Goal: Register for event/course

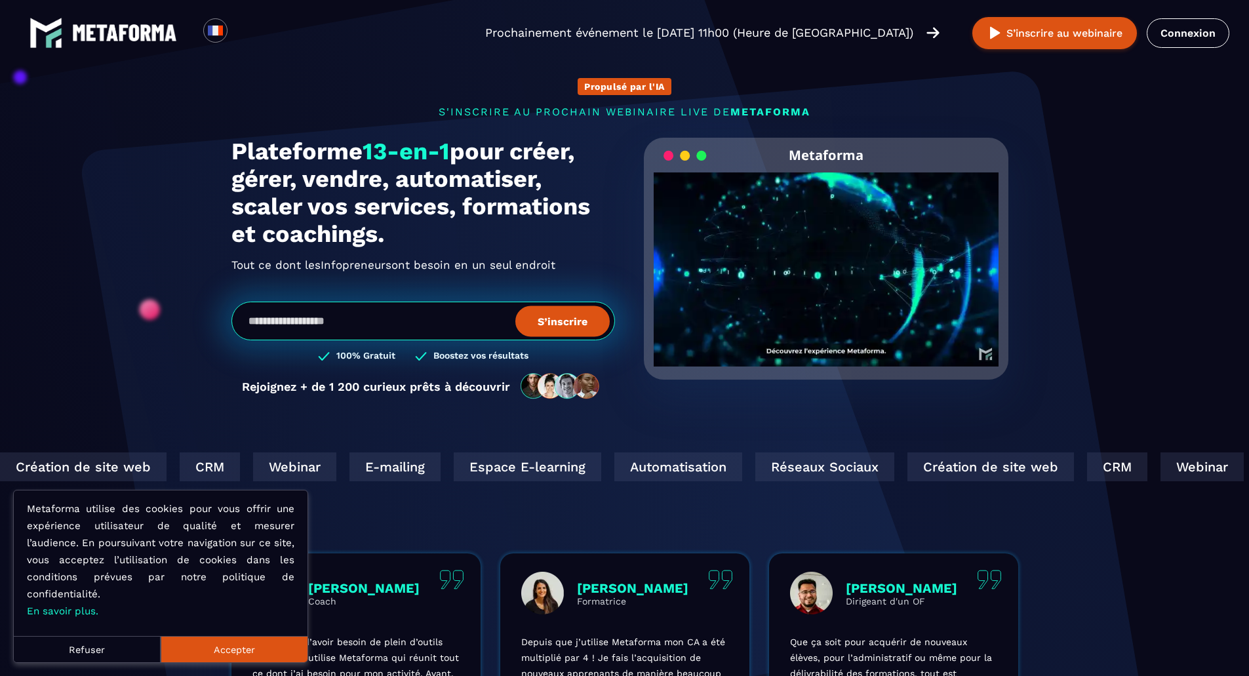
click at [121, 653] on button "Refuser" at bounding box center [87, 649] width 147 height 26
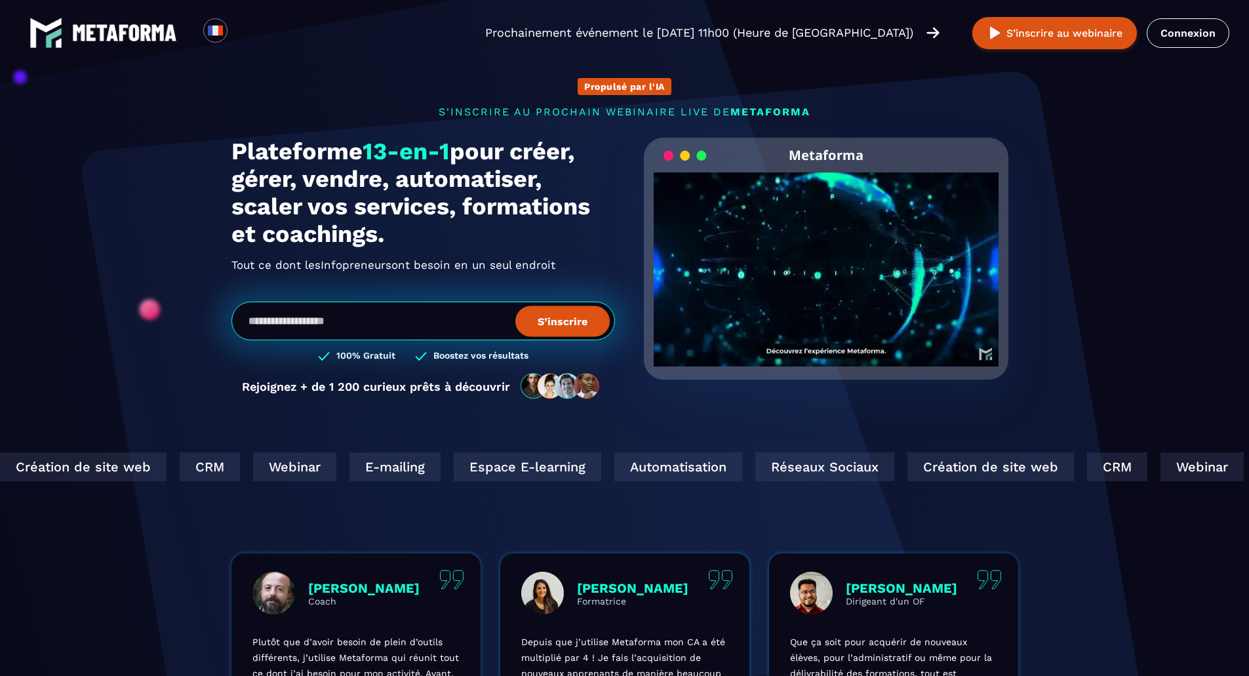
click at [753, 468] on div "Réseaux Sociaux" at bounding box center [822, 467] width 139 height 29
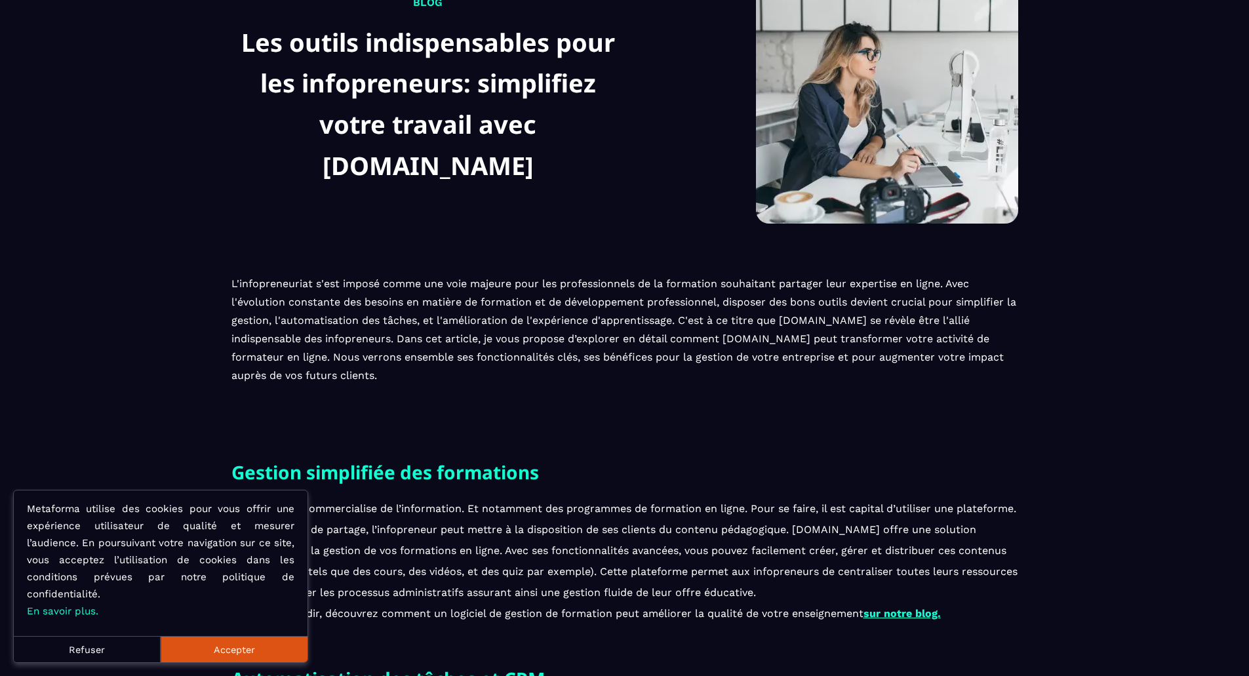
scroll to position [197, 0]
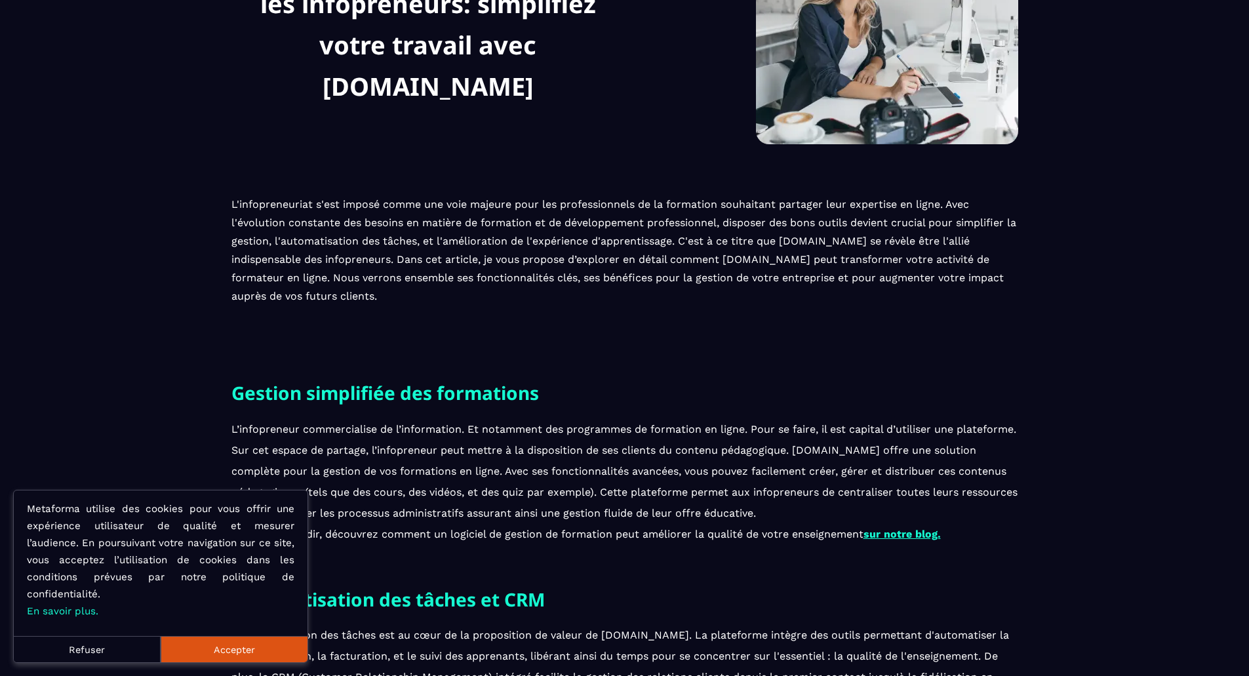
click at [101, 651] on button "Refuser" at bounding box center [87, 649] width 147 height 26
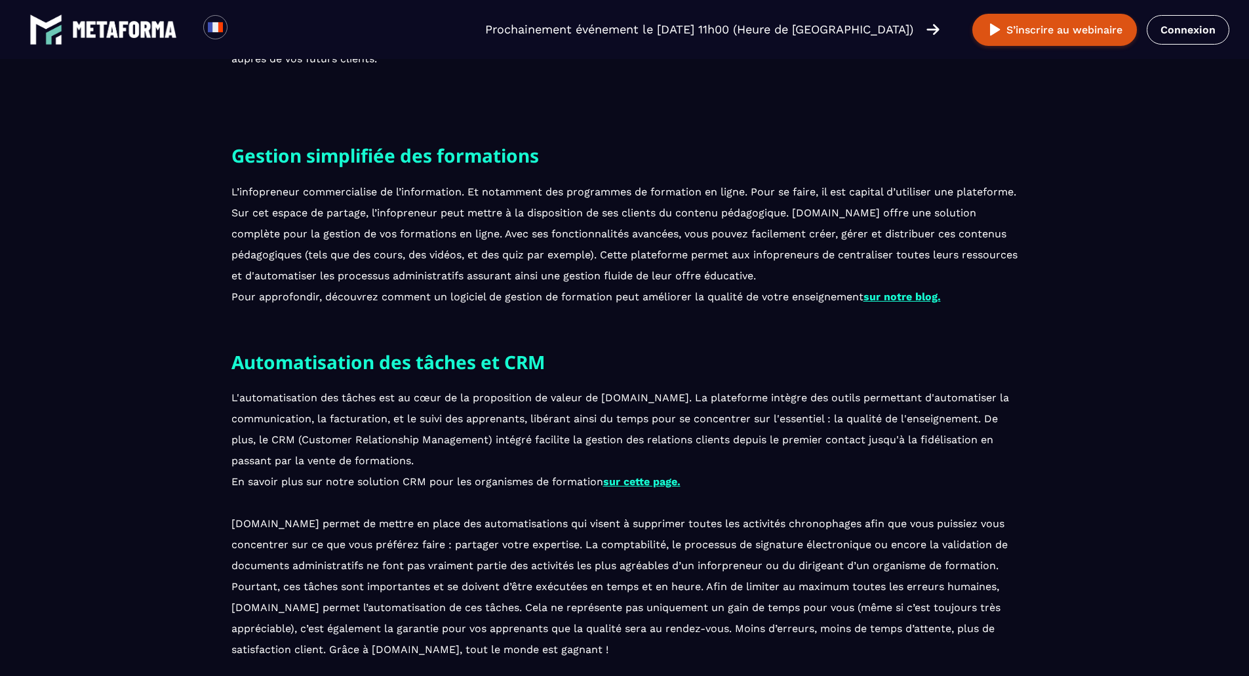
scroll to position [459, 0]
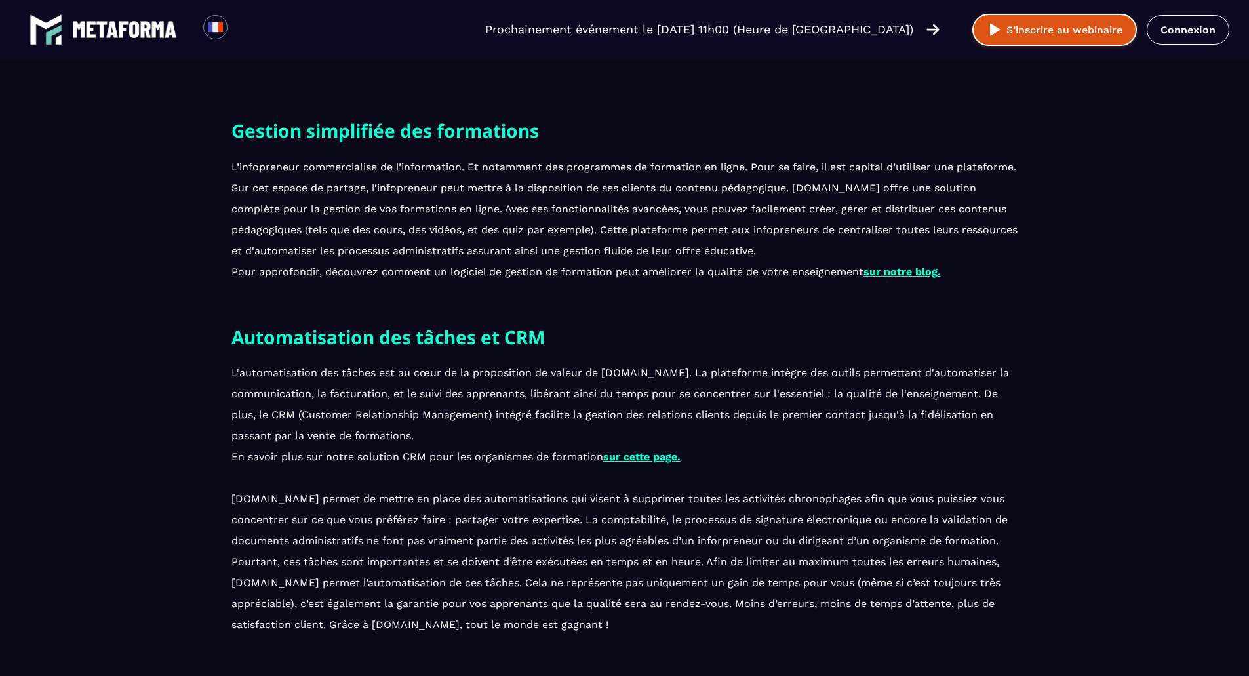
click at [1039, 30] on button "S’inscrire au webinaire" at bounding box center [1055, 30] width 165 height 32
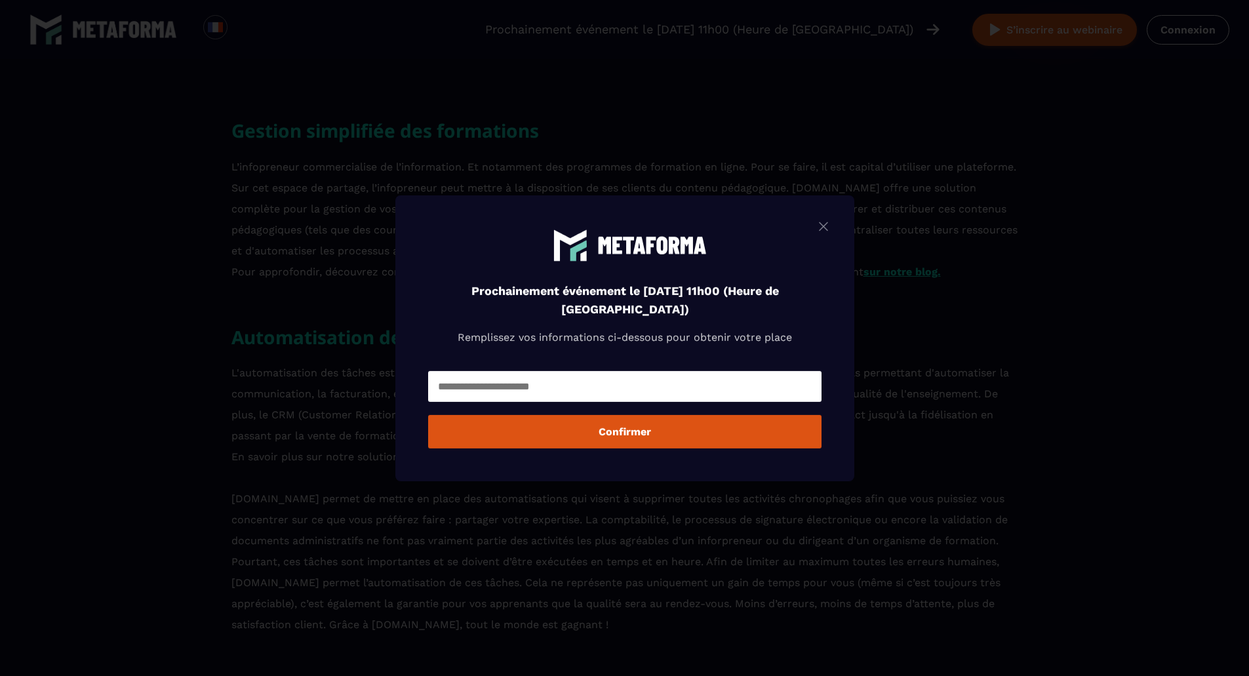
click at [535, 392] on input "Modal window" at bounding box center [624, 386] width 393 height 31
type input "**********"
click at [542, 427] on button "Confirmer" at bounding box center [624, 431] width 393 height 33
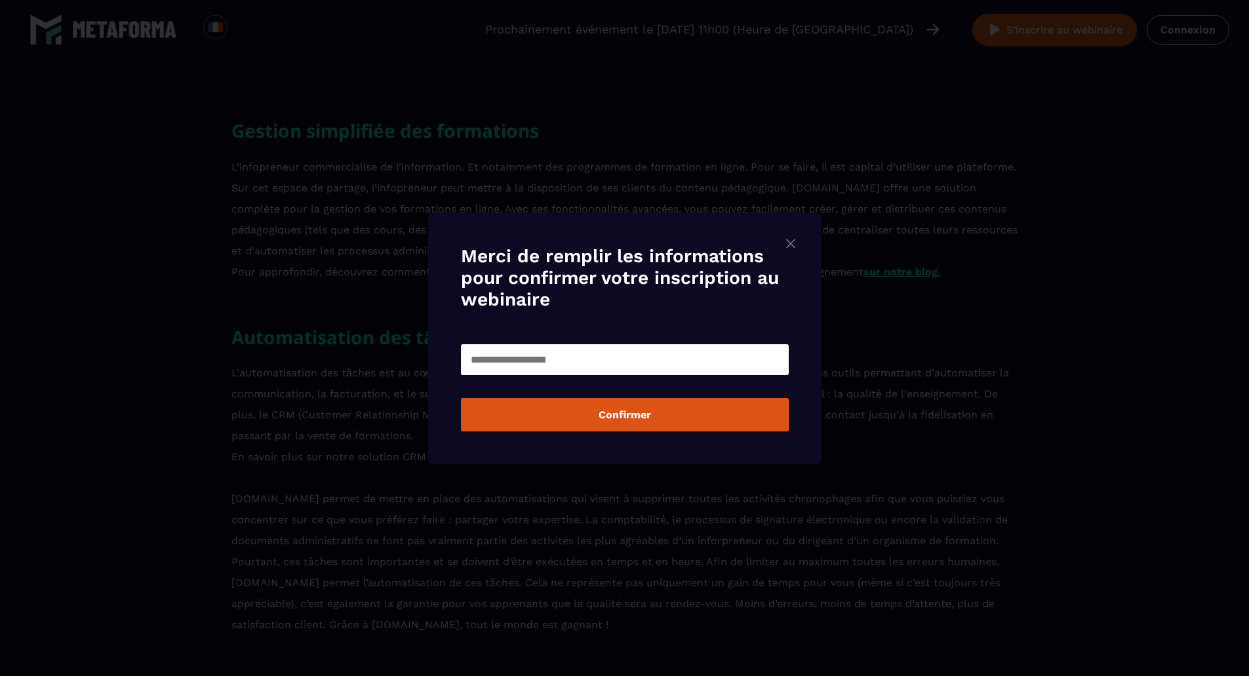
click at [509, 361] on input "Modal window" at bounding box center [625, 359] width 328 height 31
type input "**********"
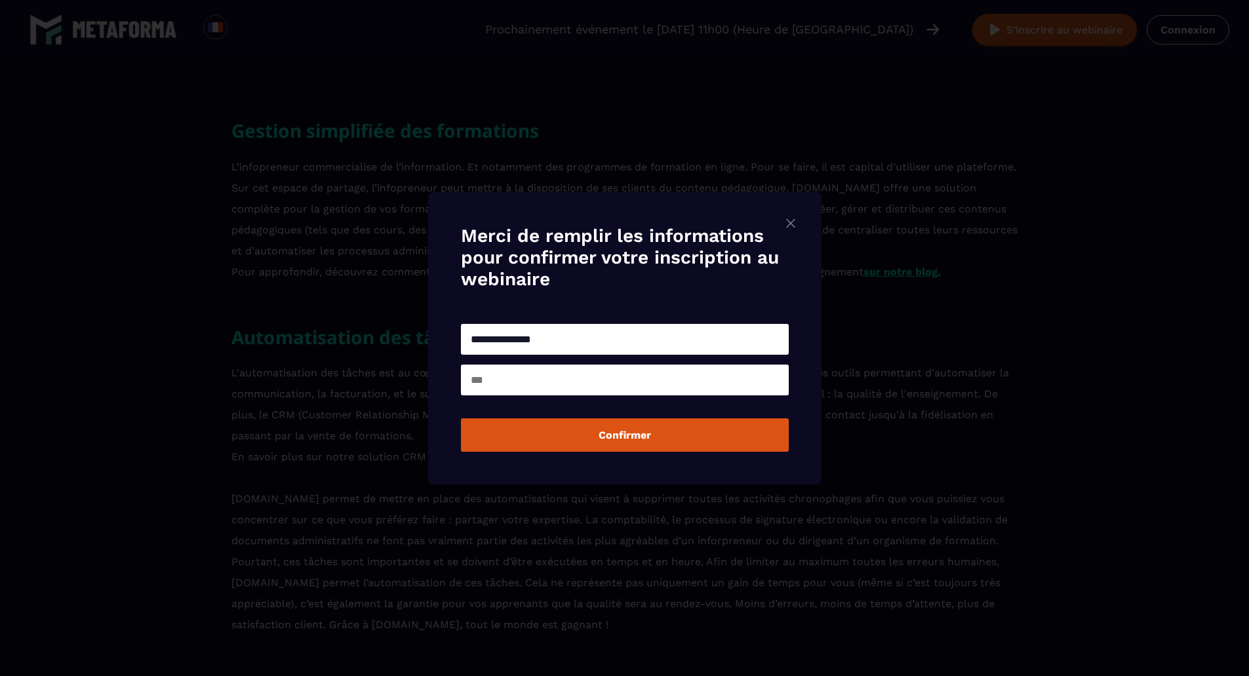
click at [529, 389] on input "Modal window" at bounding box center [625, 380] width 328 height 31
type input "**********"
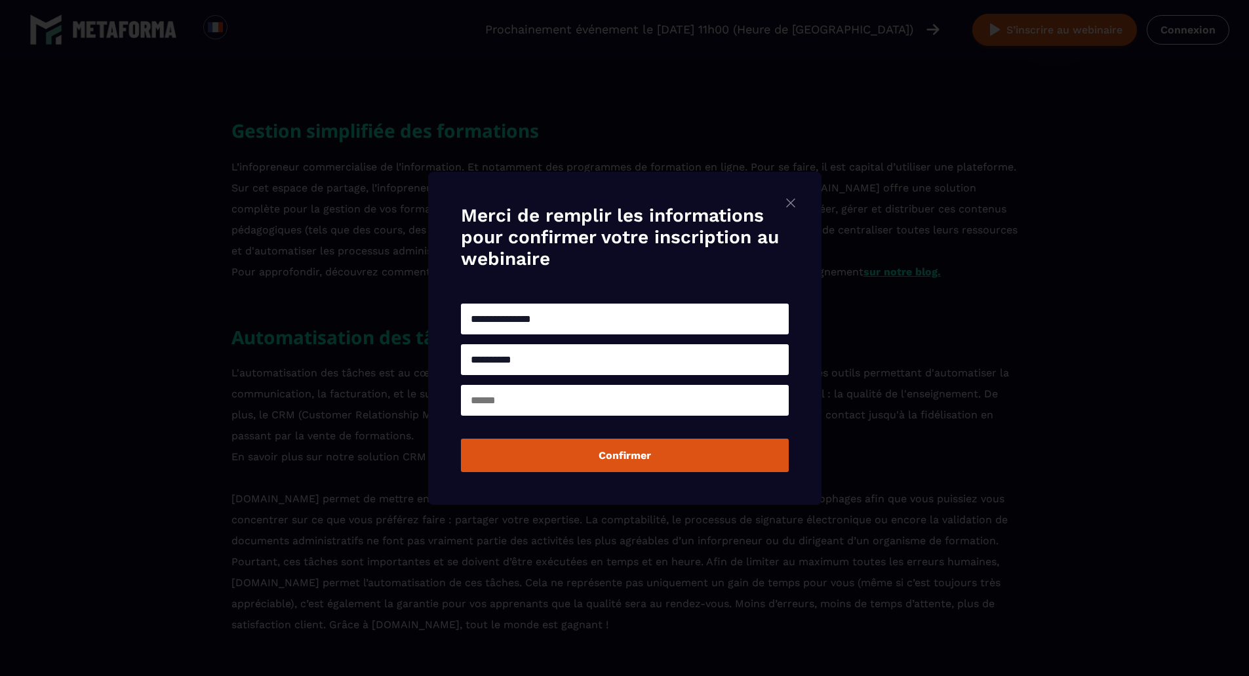
type input "********"
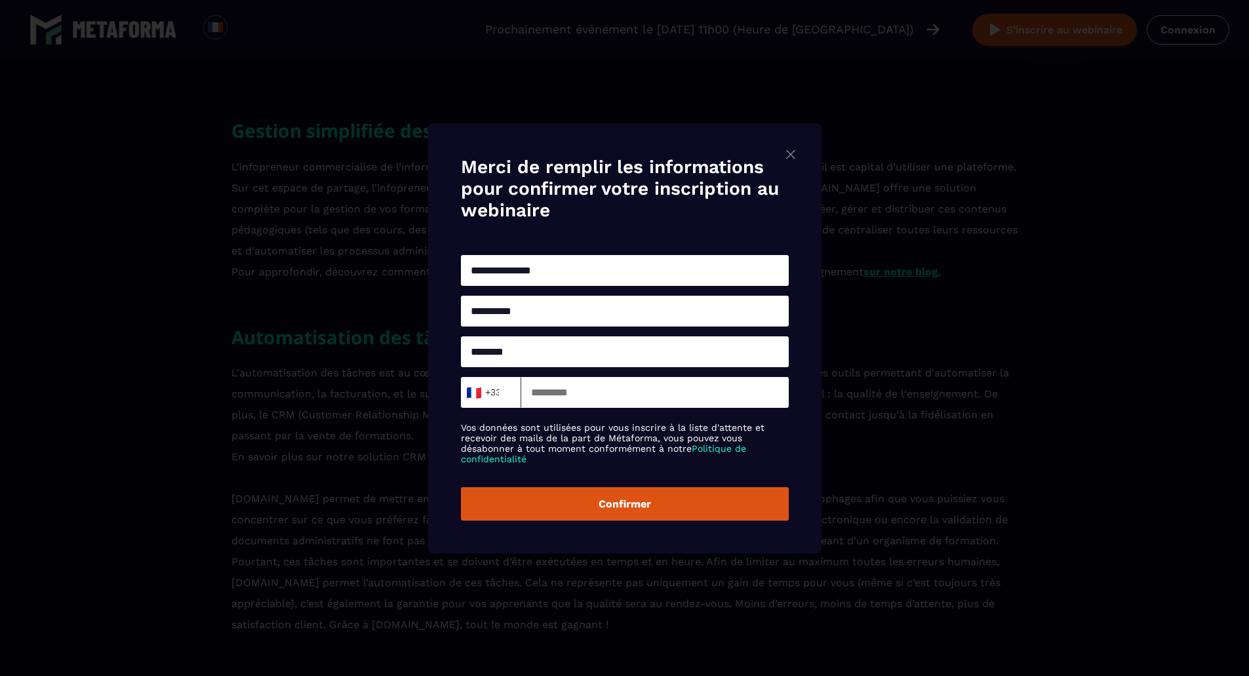
click at [557, 393] on input "Modal window" at bounding box center [655, 392] width 268 height 31
type input "*********"
click at [628, 508] on button "Confirmer" at bounding box center [625, 503] width 328 height 33
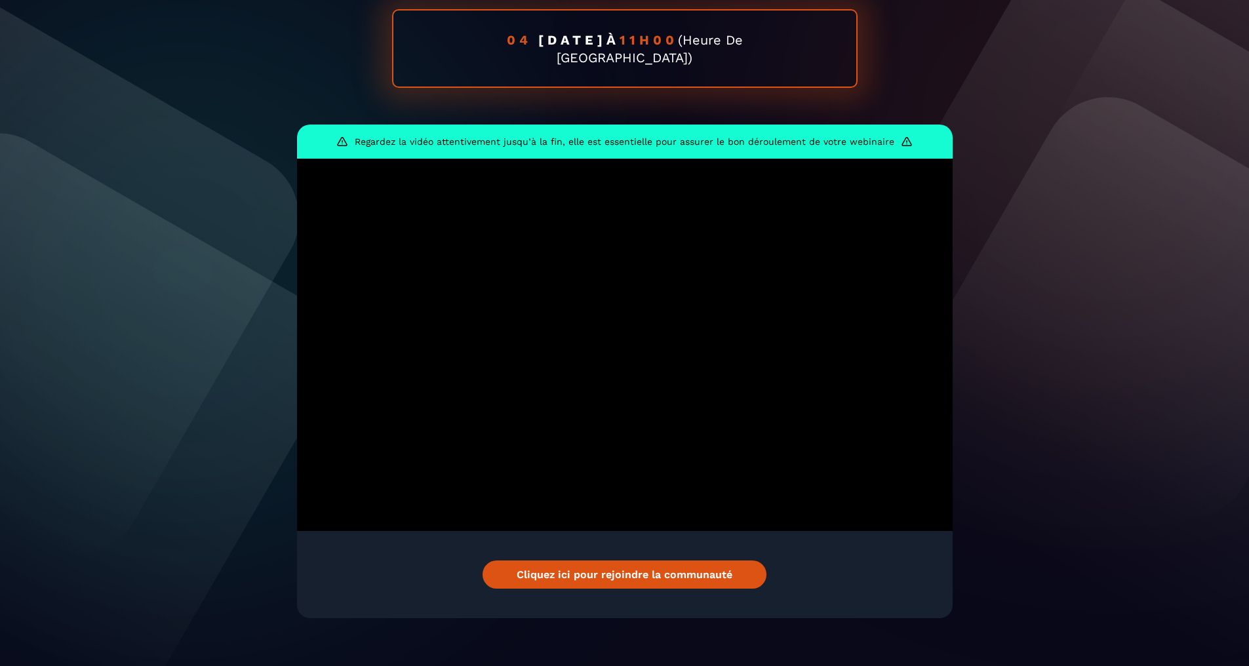
scroll to position [141, 0]
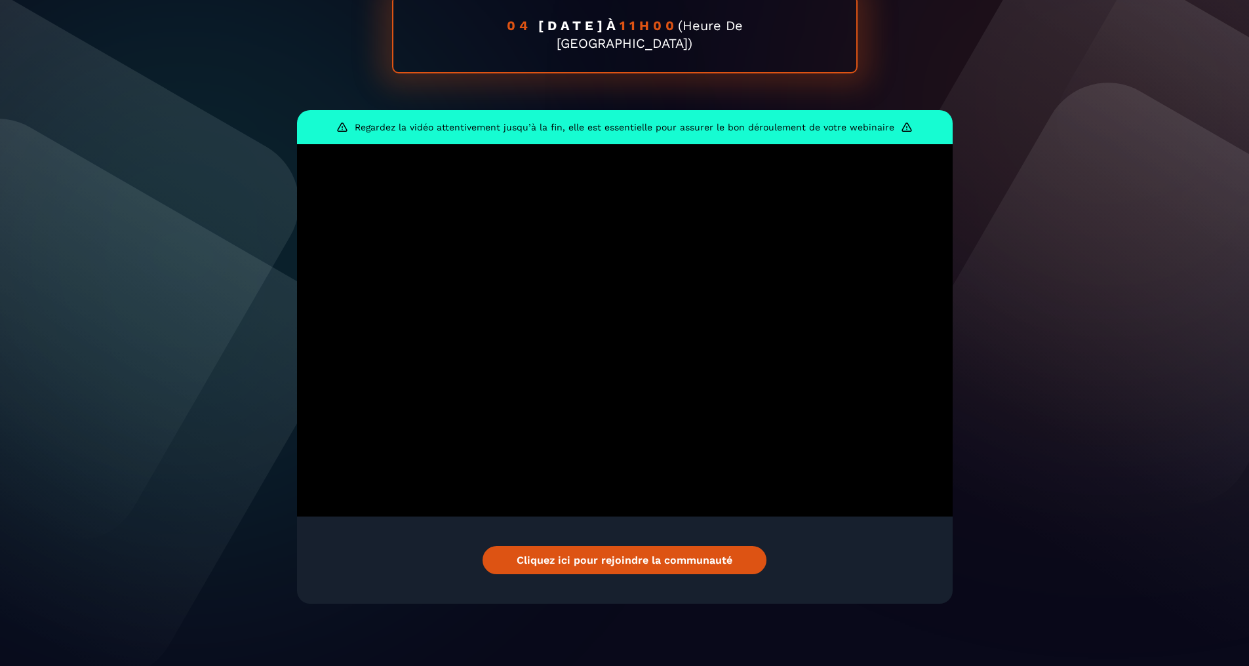
click at [626, 557] on link "Cliquez ici pour rejoindre la communauté" at bounding box center [625, 560] width 284 height 28
click at [670, 567] on link "Cliquez ici pour rejoindre la communauté" at bounding box center [625, 560] width 284 height 28
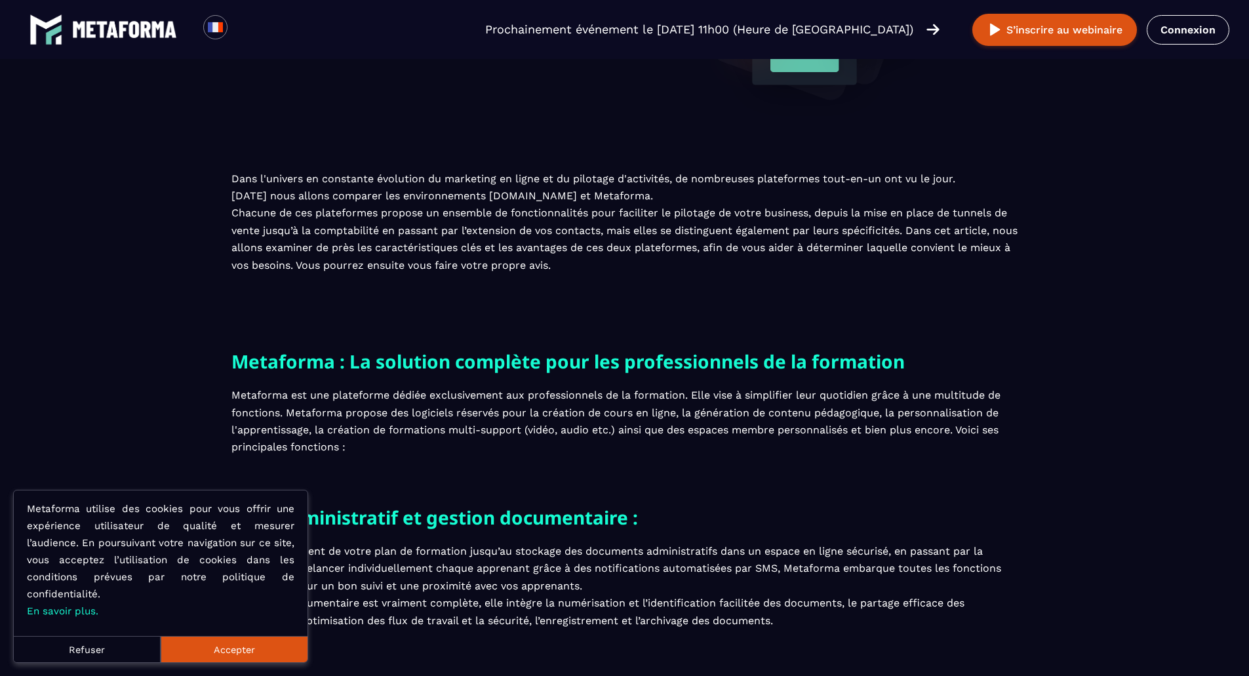
scroll to position [131, 0]
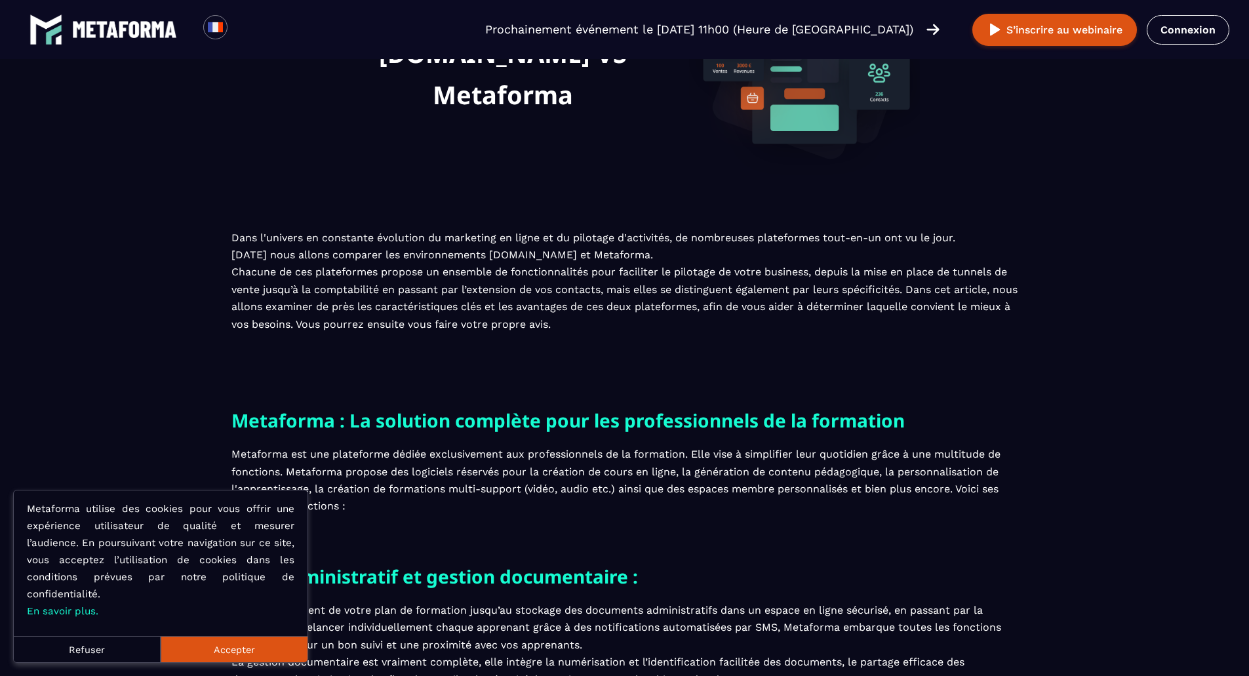
click at [118, 645] on button "Refuser" at bounding box center [87, 649] width 147 height 26
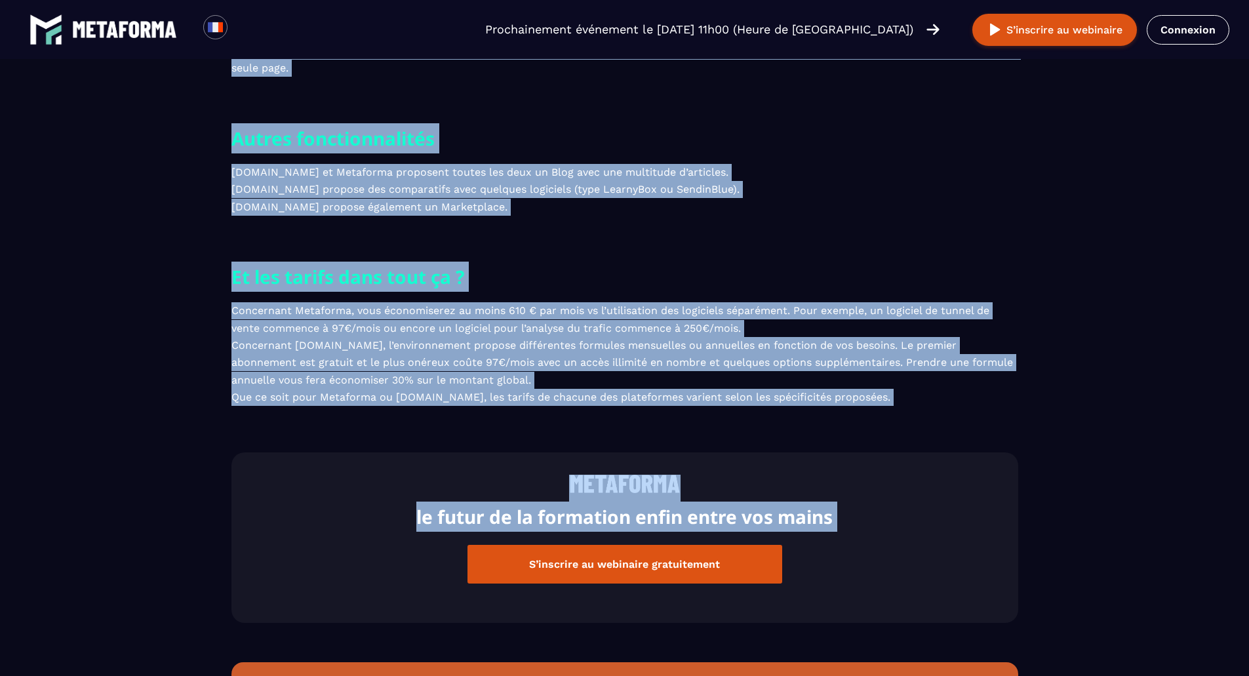
scroll to position [2754, 0]
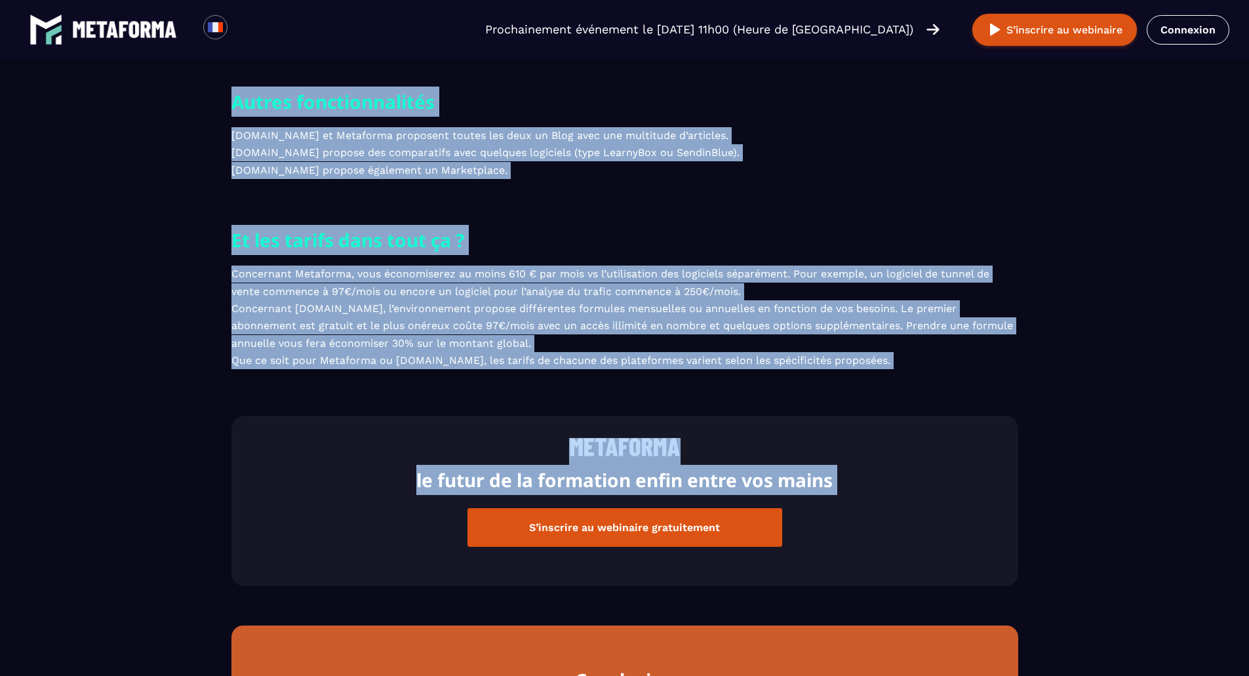
drag, startPoint x: 230, startPoint y: 264, endPoint x: 937, endPoint y: 403, distance: 720.5
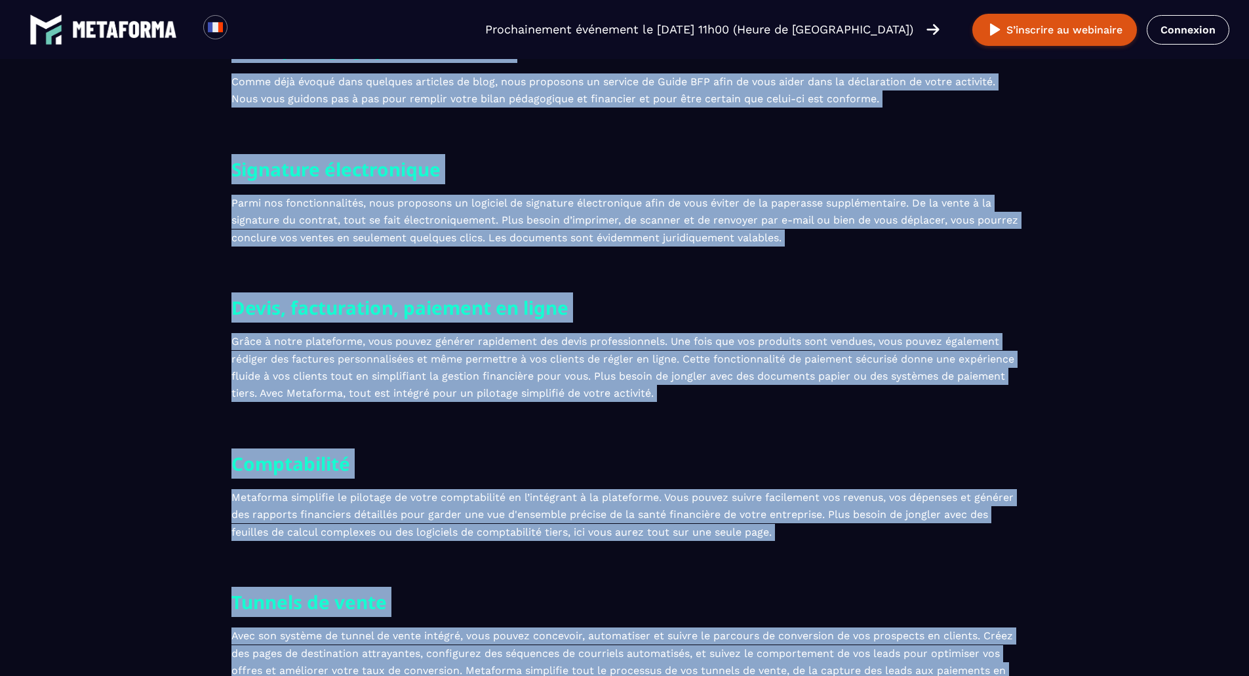
scroll to position [1180, 0]
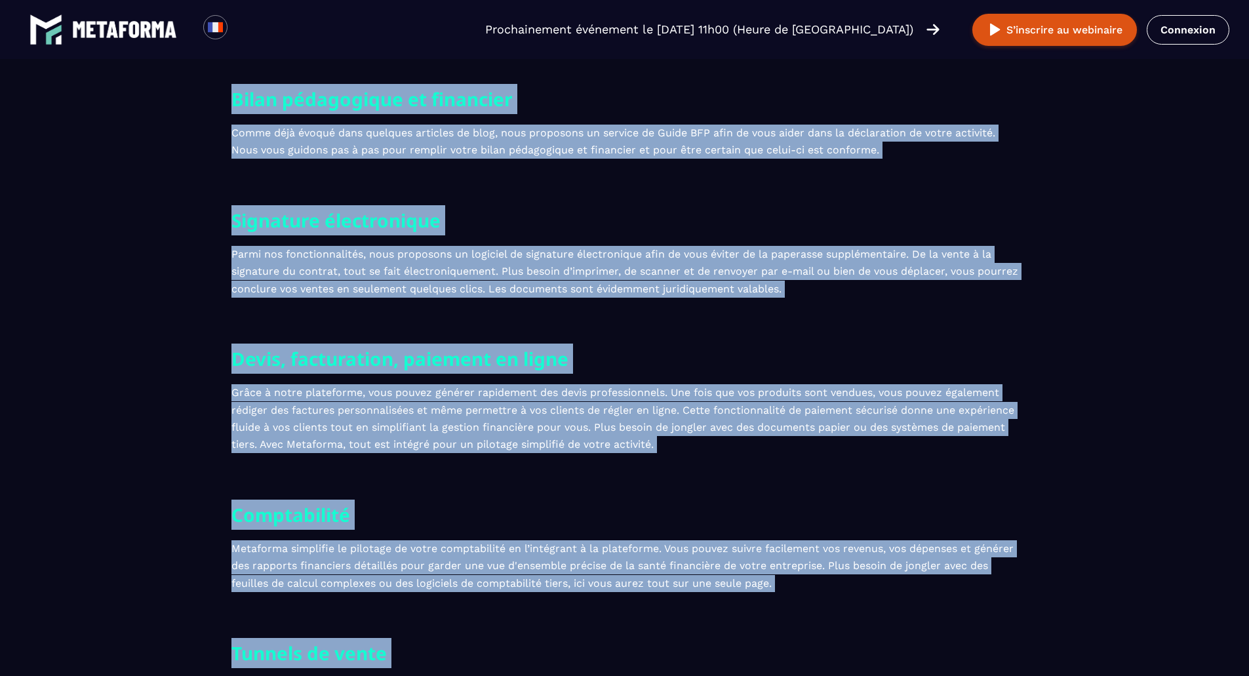
click at [128, 493] on section "Devis, facturation, paiement en ligne Grâce à notre plateforme, vous pouvez gén…" at bounding box center [624, 422] width 1249 height 156
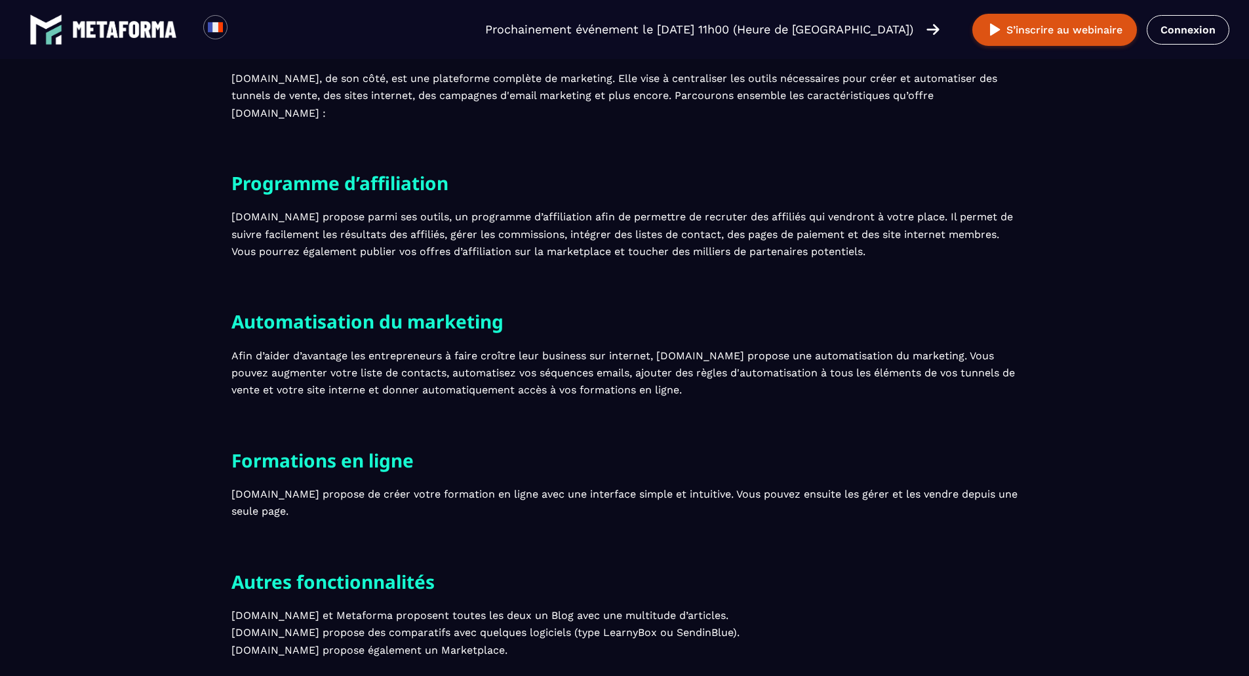
scroll to position [2427, 0]
